Goal: Information Seeking & Learning: Learn about a topic

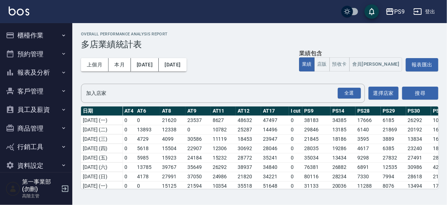
click at [281, 11] on div "PS9 登出" at bounding box center [223, 11] width 447 height 23
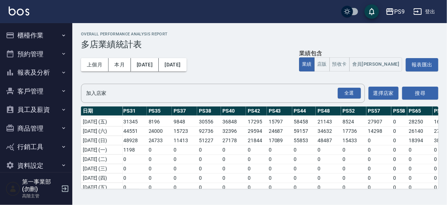
scroll to position [95, 309]
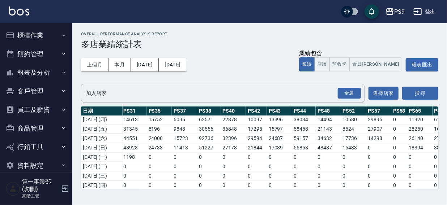
click at [29, 32] on button "櫃檯作業" at bounding box center [36, 35] width 67 height 19
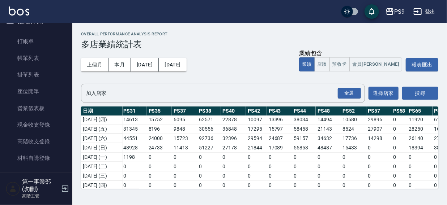
scroll to position [0, 0]
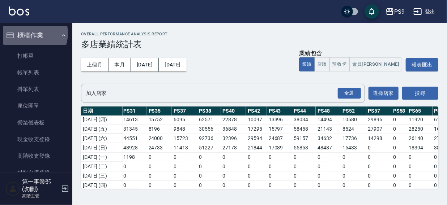
click at [29, 33] on button "櫃檯作業" at bounding box center [36, 35] width 67 height 19
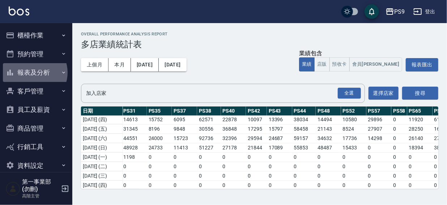
click at [33, 73] on button "報表及分析" at bounding box center [36, 72] width 67 height 19
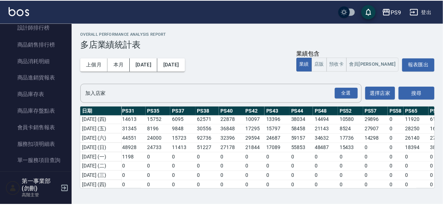
scroll to position [377, 0]
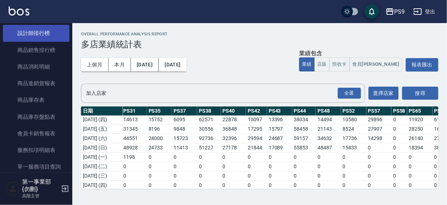
click at [34, 32] on link "設計師排行榜" at bounding box center [36, 33] width 67 height 17
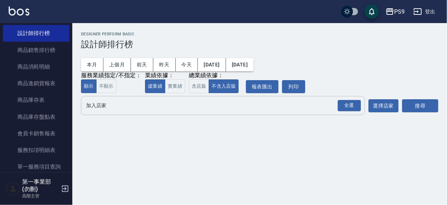
click at [93, 101] on input "加入店家" at bounding box center [217, 105] width 266 height 13
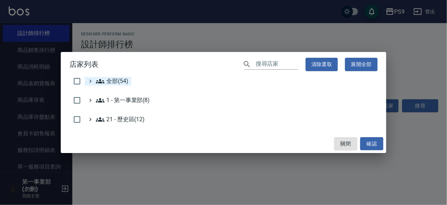
click at [121, 81] on span "全部(54)" at bounding box center [112, 81] width 33 height 9
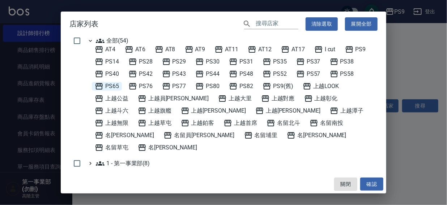
click at [113, 85] on span "PS65" at bounding box center [107, 86] width 24 height 9
drag, startPoint x: 365, startPoint y: 182, endPoint x: 414, endPoint y: 122, distance: 77.6
click at [366, 182] on button "確認" at bounding box center [371, 184] width 23 height 13
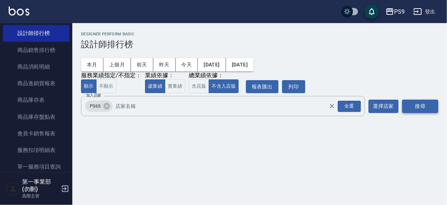
click at [424, 107] on button "搜尋" at bounding box center [420, 106] width 36 height 13
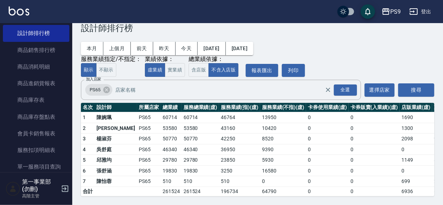
scroll to position [22, 0]
click at [106, 86] on icon at bounding box center [107, 90] width 8 height 8
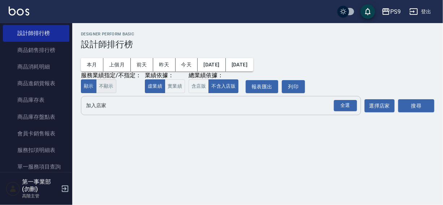
scroll to position [0, 0]
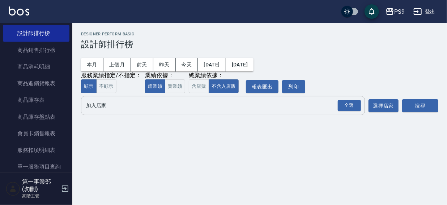
click at [91, 111] on input "加入店家" at bounding box center [217, 105] width 266 height 13
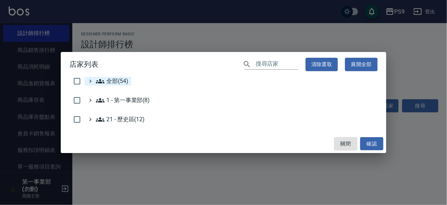
click at [111, 80] on span "全部(54)" at bounding box center [112, 81] width 33 height 9
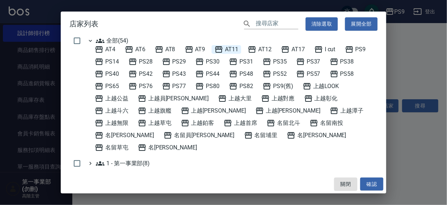
click at [235, 46] on span "AT11" at bounding box center [226, 49] width 24 height 9
click at [372, 181] on button "確認" at bounding box center [371, 184] width 23 height 13
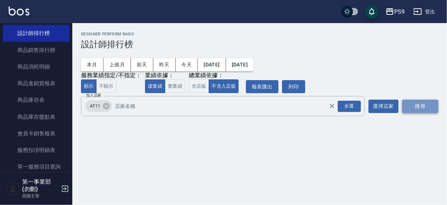
click at [418, 109] on button "搜尋" at bounding box center [420, 106] width 36 height 13
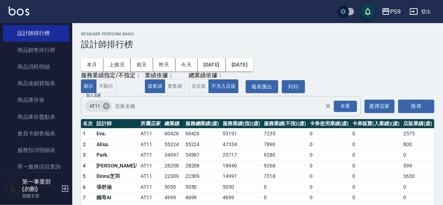
click at [106, 108] on icon at bounding box center [106, 106] width 7 height 7
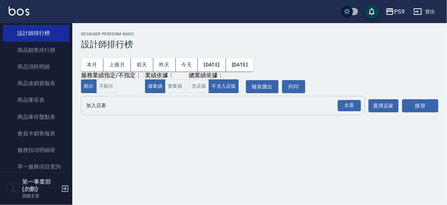
click at [106, 108] on input "加入店家" at bounding box center [217, 105] width 266 height 13
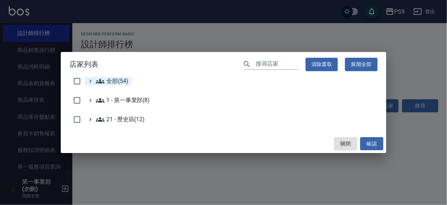
click at [114, 81] on span "全部(54)" at bounding box center [112, 81] width 33 height 9
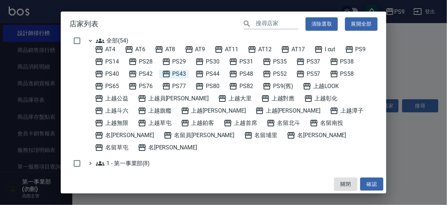
click at [177, 72] on span "PS43" at bounding box center [174, 74] width 24 height 9
click at [367, 188] on button "確認" at bounding box center [371, 184] width 23 height 13
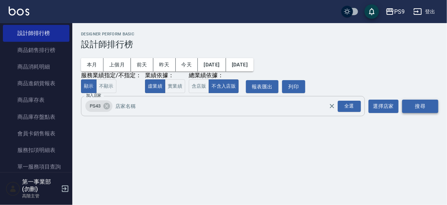
click at [412, 106] on button "搜尋" at bounding box center [420, 106] width 36 height 13
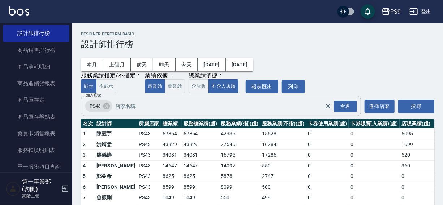
scroll to position [11, 0]
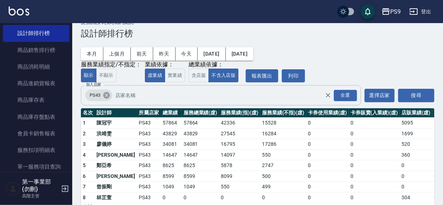
click at [106, 96] on icon at bounding box center [106, 95] width 7 height 7
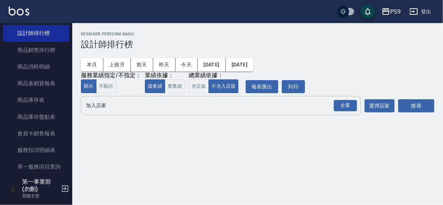
scroll to position [0, 0]
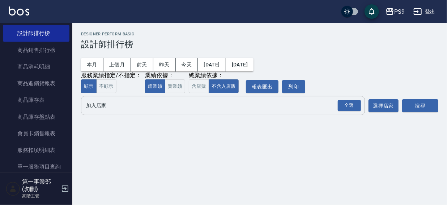
click at [97, 110] on input "加入店家" at bounding box center [217, 105] width 266 height 13
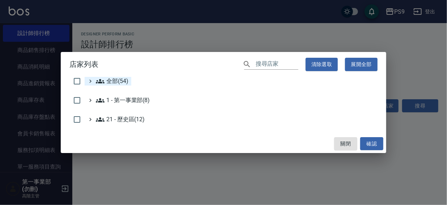
click at [114, 80] on span "全部(54)" at bounding box center [112, 81] width 33 height 9
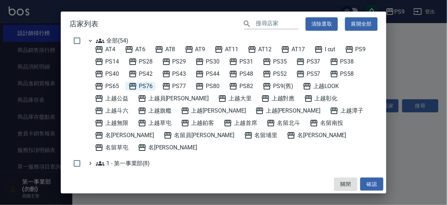
click at [149, 86] on span "PS76" at bounding box center [140, 86] width 24 height 9
click at [366, 180] on button "確認" at bounding box center [371, 184] width 23 height 13
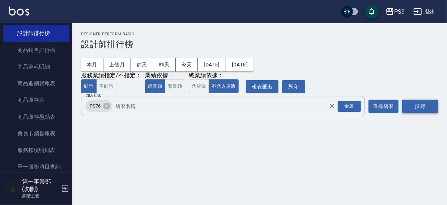
click at [418, 100] on button "搜尋" at bounding box center [420, 106] width 36 height 13
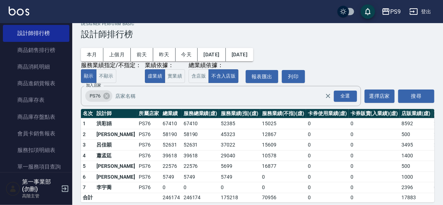
scroll to position [7, 0]
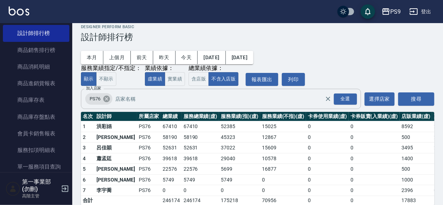
click at [104, 99] on icon at bounding box center [106, 99] width 7 height 7
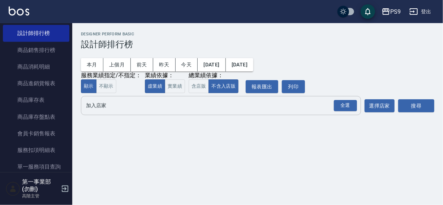
scroll to position [0, 0]
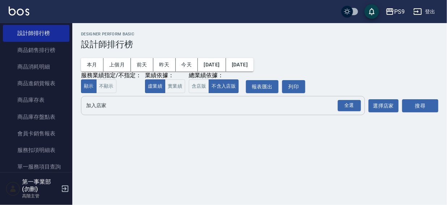
click at [101, 109] on input "加入店家" at bounding box center [217, 105] width 266 height 13
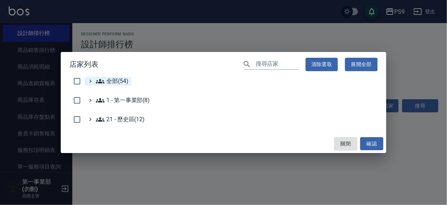
click at [110, 81] on span "全部(54)" at bounding box center [112, 81] width 33 height 9
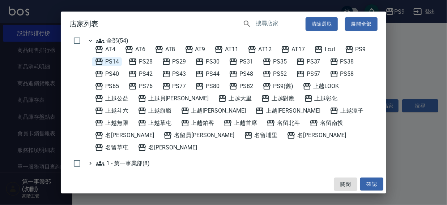
click at [112, 60] on span "PS14" at bounding box center [107, 61] width 24 height 9
drag, startPoint x: 368, startPoint y: 183, endPoint x: 410, endPoint y: 120, distance: 75.6
click at [369, 183] on button "確認" at bounding box center [371, 184] width 23 height 13
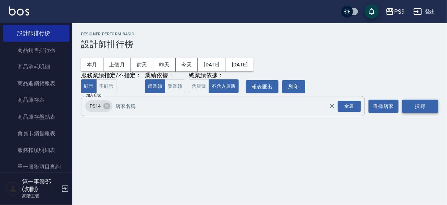
click at [417, 106] on button "搜尋" at bounding box center [420, 106] width 36 height 13
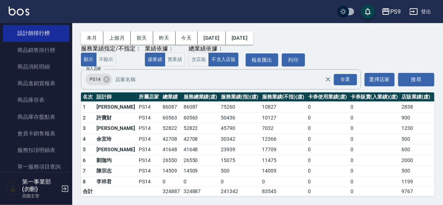
scroll to position [33, 0]
click at [104, 76] on icon at bounding box center [106, 79] width 7 height 7
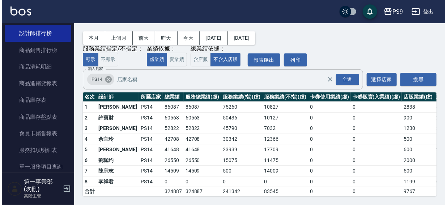
scroll to position [0, 0]
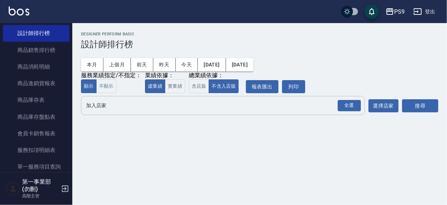
click at [263, 17] on div "PS9 登出" at bounding box center [223, 11] width 447 height 23
